Goal: Transaction & Acquisition: Register for event/course

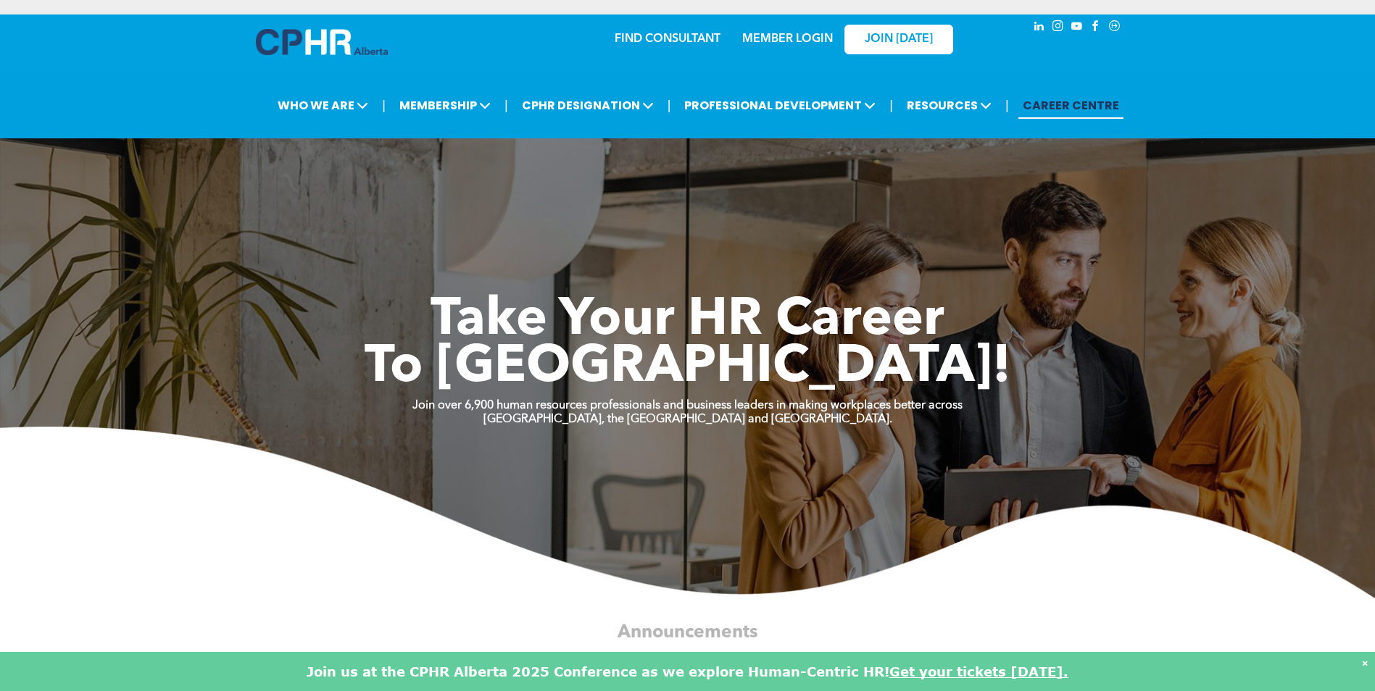
click at [799, 33] on link "MEMBER LOGIN" at bounding box center [787, 39] width 91 height 12
click at [905, 33] on span "JOIN [DATE]" at bounding box center [899, 40] width 68 height 14
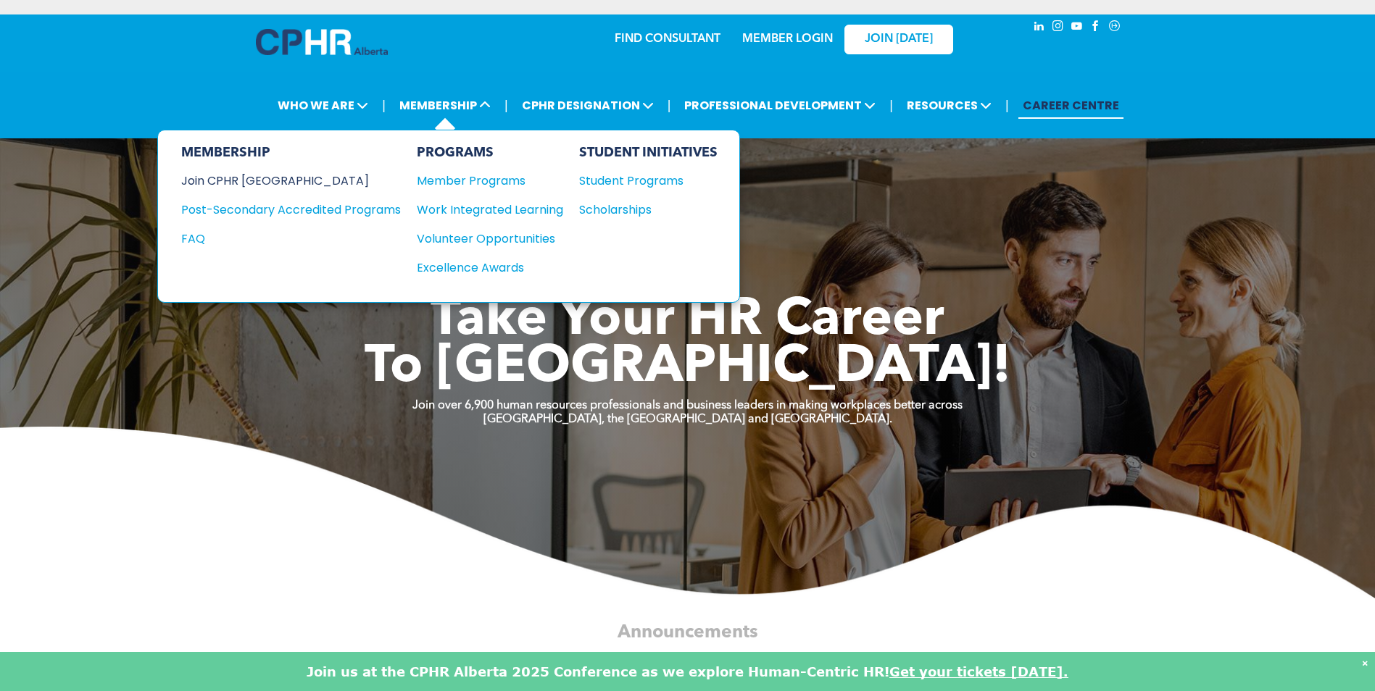
click at [257, 172] on div "Join CPHR [GEOGRAPHIC_DATA]" at bounding box center [280, 181] width 198 height 18
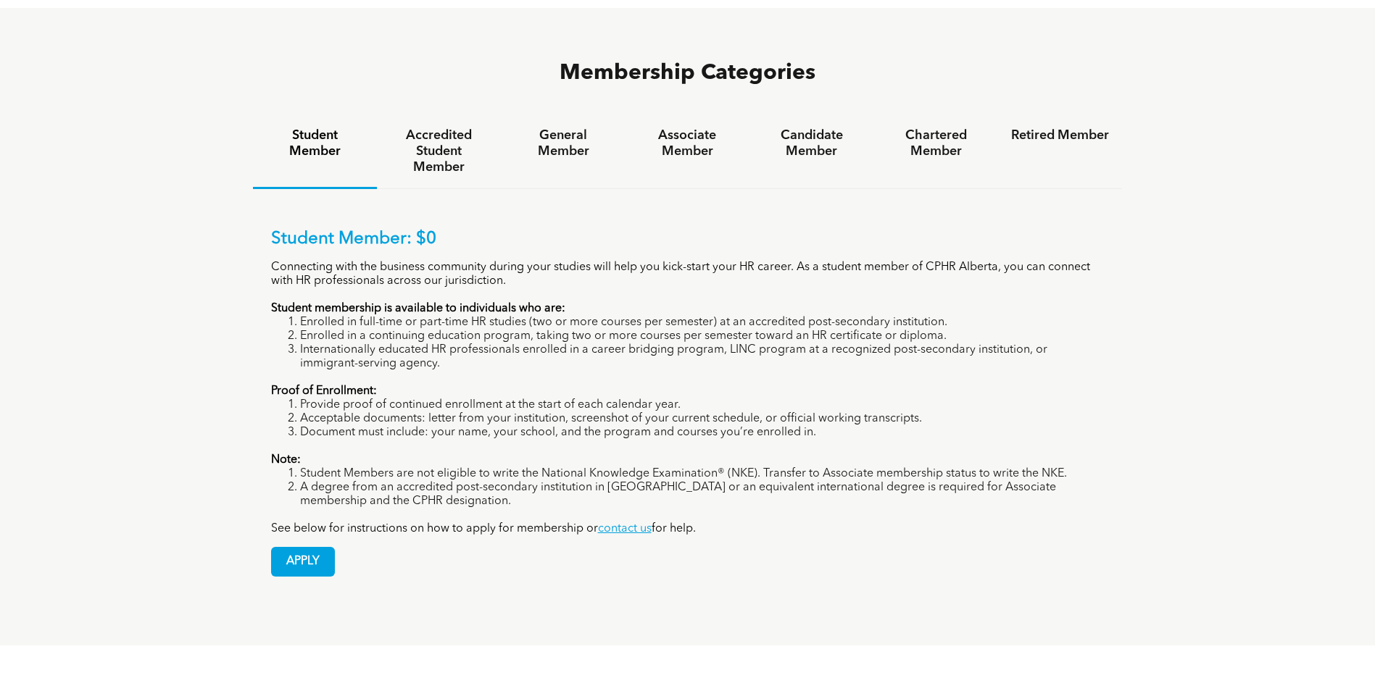
scroll to position [942, 0]
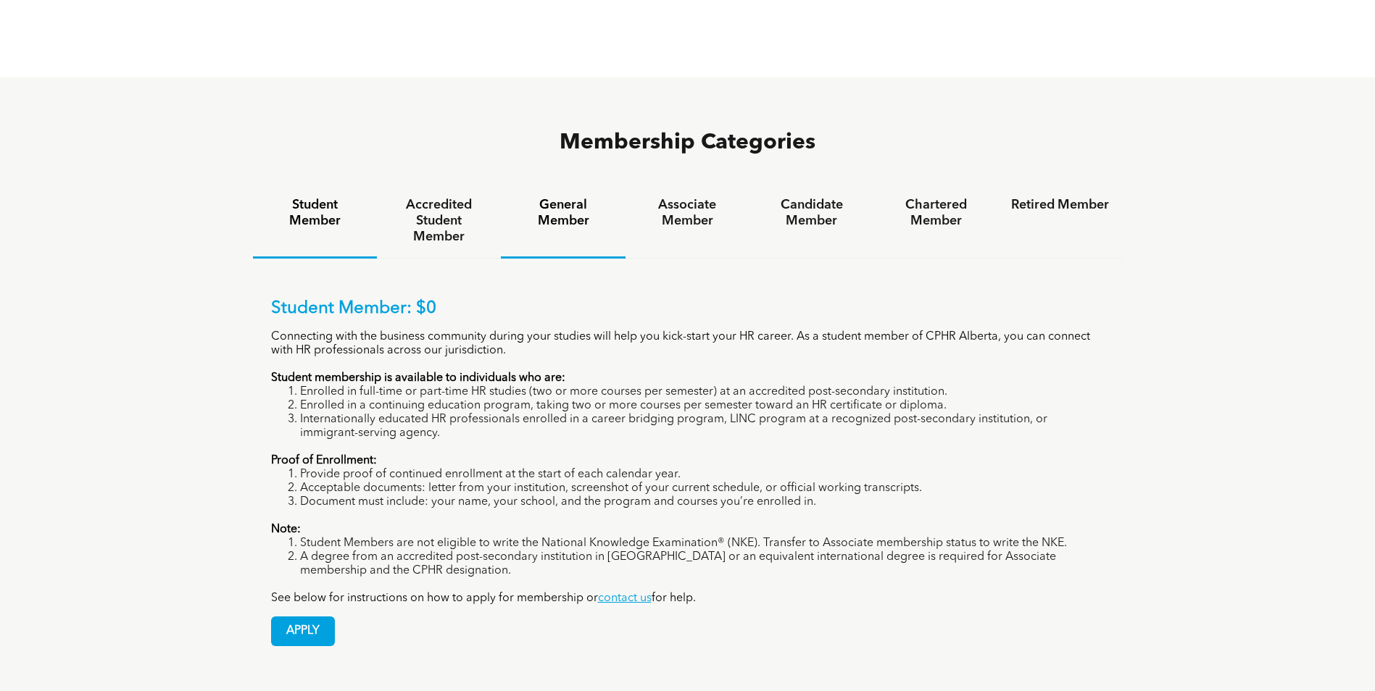
click at [587, 197] on h4 "General Member" at bounding box center [563, 213] width 98 height 32
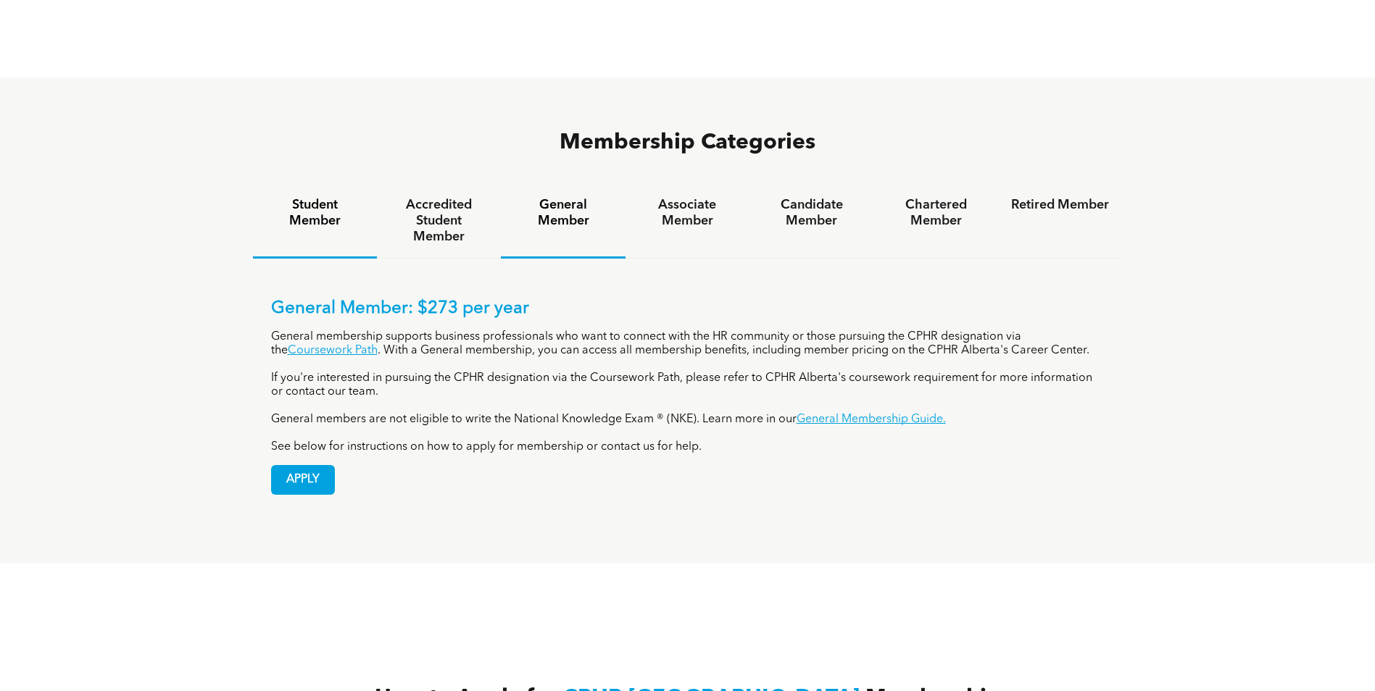
click at [364, 184] on div "Student Member" at bounding box center [315, 221] width 124 height 75
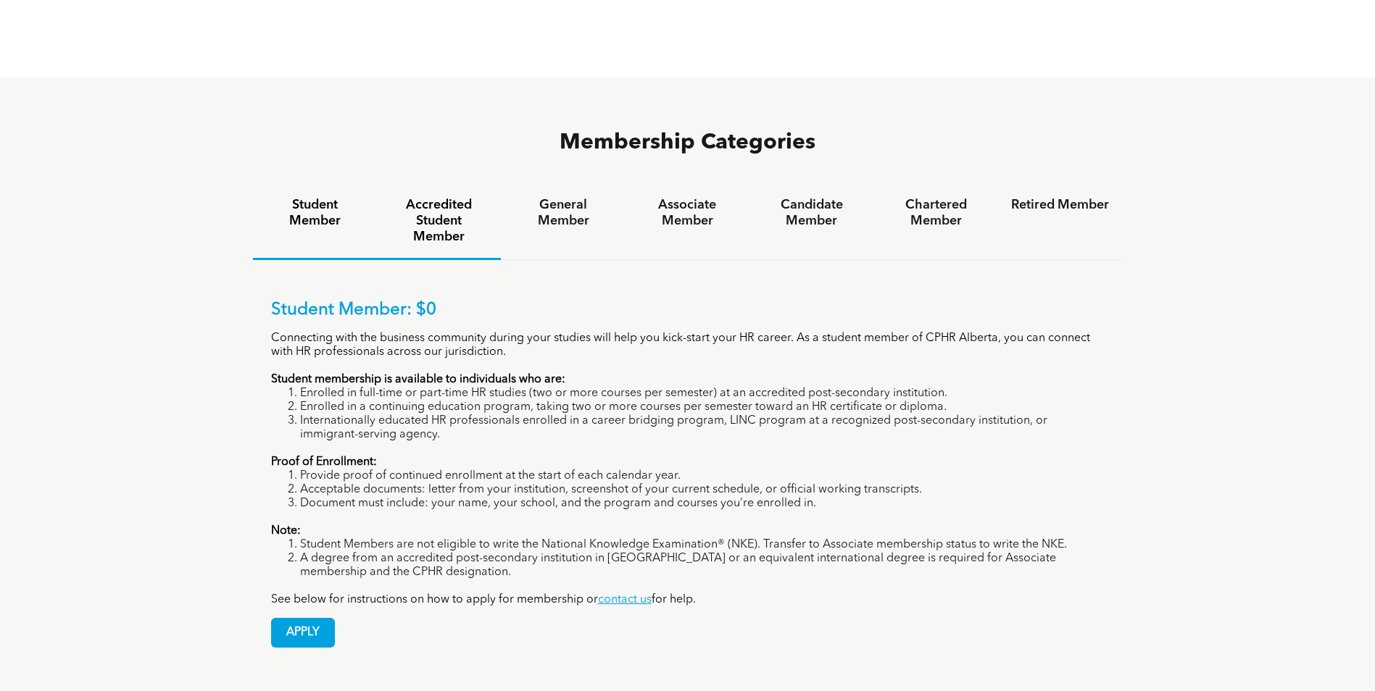
click at [461, 197] on h4 "Accredited Student Member" at bounding box center [439, 221] width 98 height 48
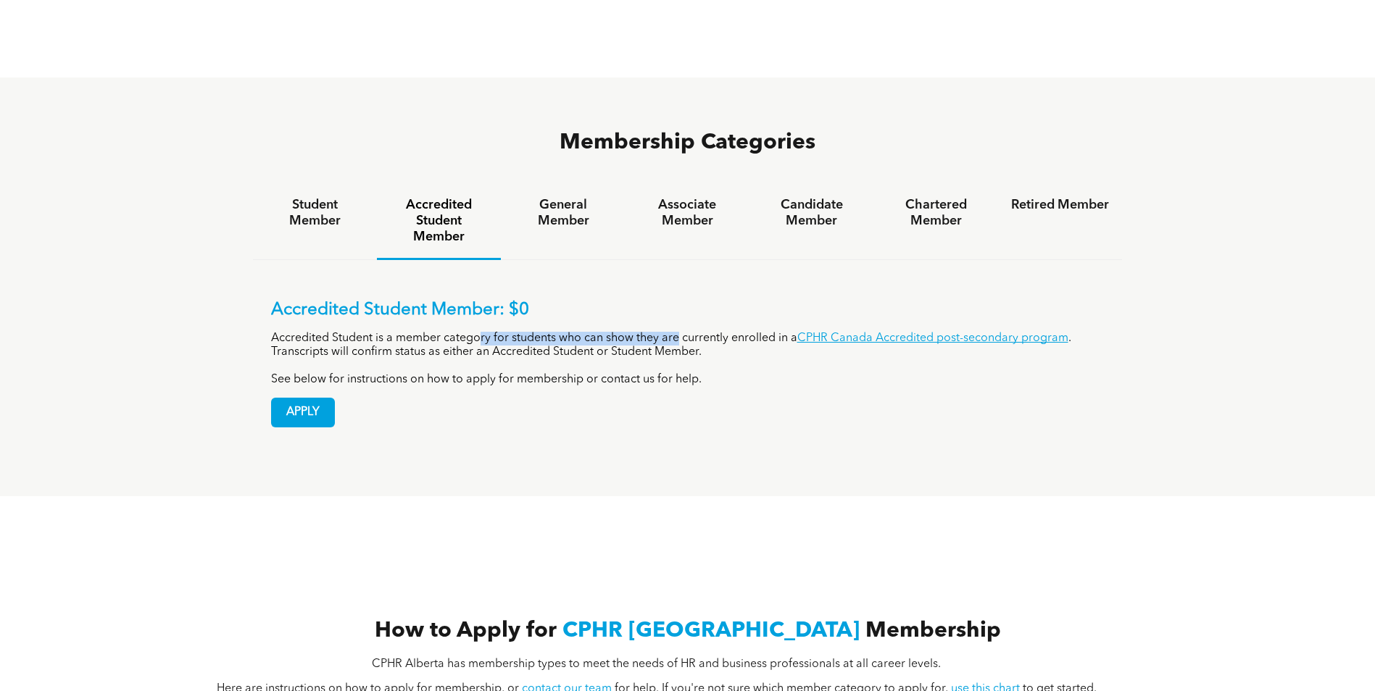
drag, startPoint x: 479, startPoint y: 280, endPoint x: 695, endPoint y: 278, distance: 216.0
click at [695, 332] on p "Accredited Student is a member category for students who can show they are curr…" at bounding box center [687, 346] width 833 height 28
drag, startPoint x: 695, startPoint y: 278, endPoint x: 738, endPoint y: 293, distance: 45.1
click at [738, 332] on p "Accredited Student is a member category for students who can show they are curr…" at bounding box center [687, 346] width 833 height 28
click at [309, 197] on h4 "Student Member" at bounding box center [315, 213] width 98 height 32
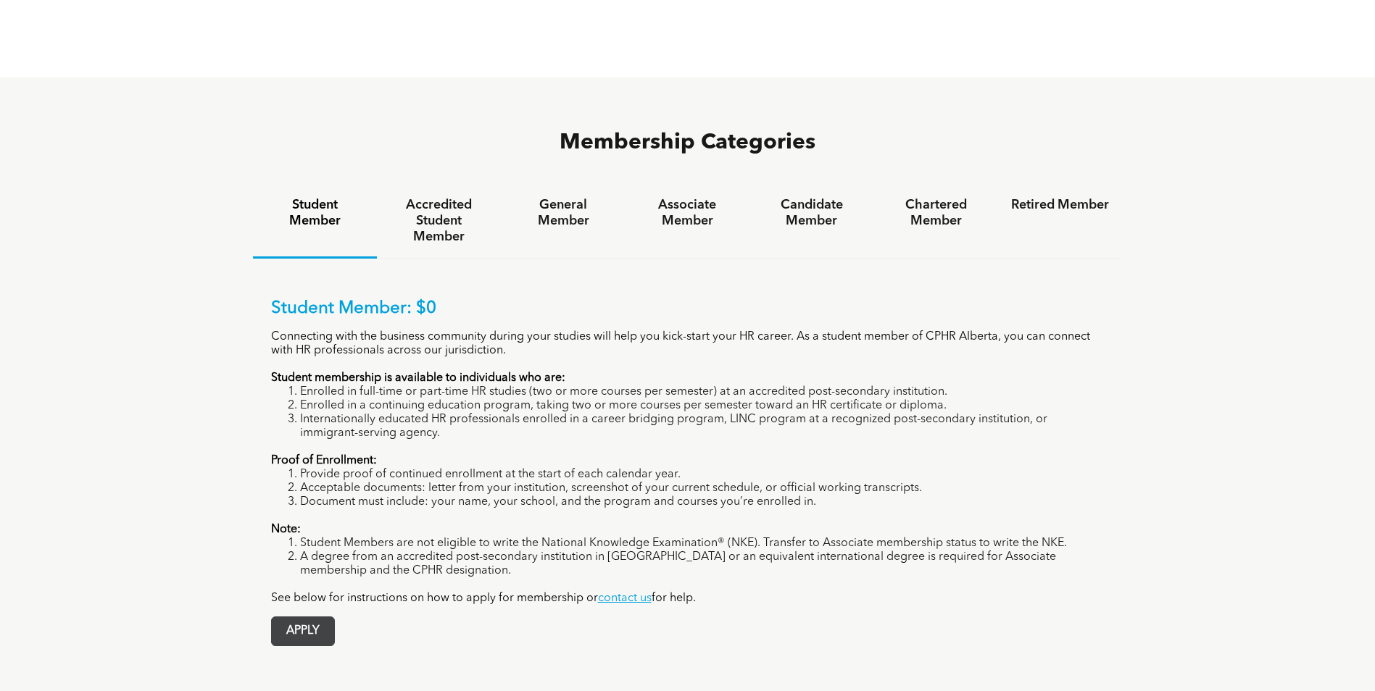
click at [293, 617] on span "APPLY" at bounding box center [303, 631] width 62 height 28
click at [323, 617] on span "APPLY" at bounding box center [303, 631] width 62 height 28
